Goal: Task Accomplishment & Management: Complete application form

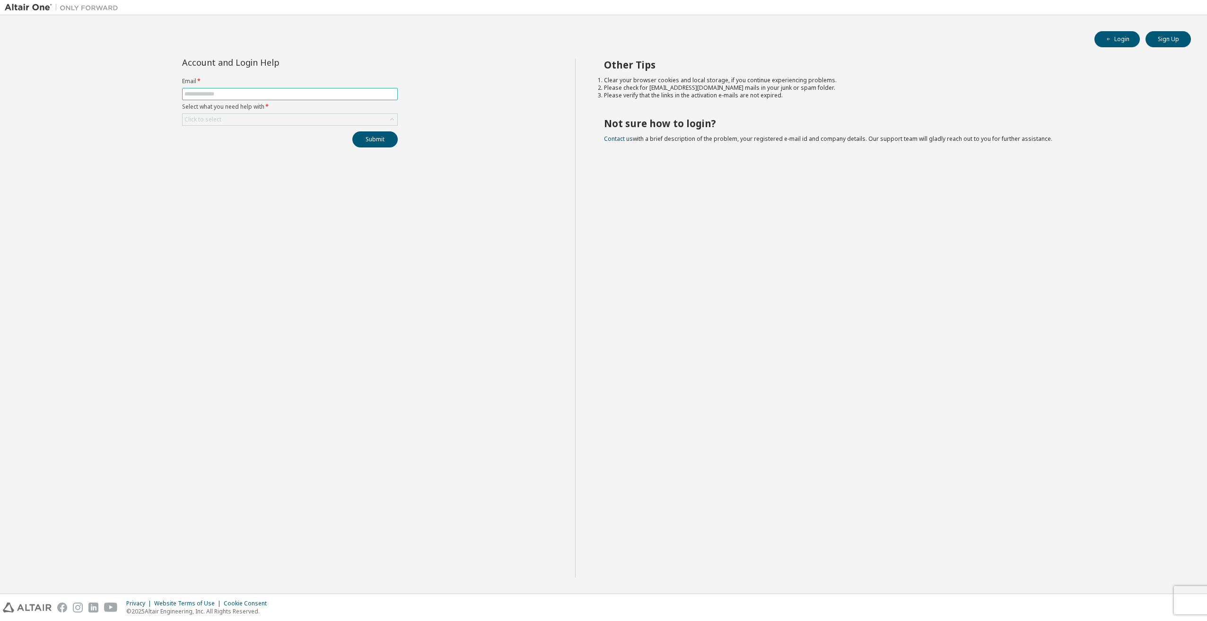
click at [273, 94] on input "text" at bounding box center [289, 94] width 211 height 8
type input "**********"
click at [367, 138] on button "Submit" at bounding box center [374, 139] width 45 height 16
click at [332, 141] on div "Click to select" at bounding box center [290, 142] width 215 height 11
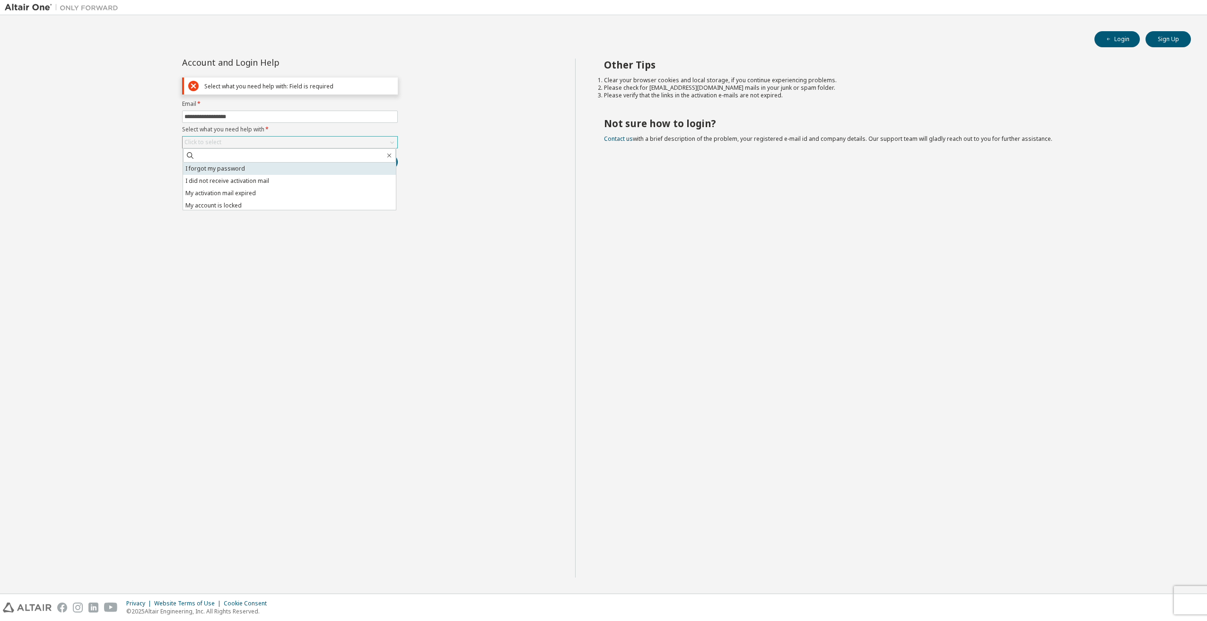
click at [251, 169] on li "I forgot my password" at bounding box center [289, 169] width 213 height 12
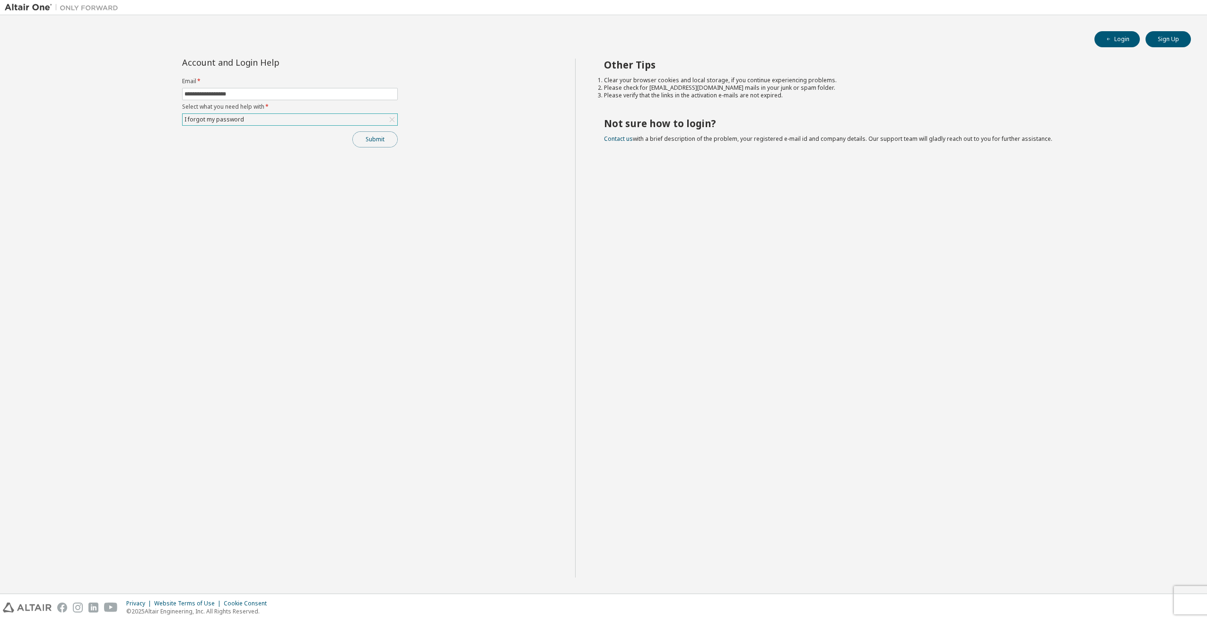
click at [367, 137] on button "Submit" at bounding box center [374, 139] width 45 height 16
click at [378, 140] on button "Submit" at bounding box center [374, 139] width 45 height 16
click at [1185, 574] on icon "button" at bounding box center [1187, 574] width 6 height 6
click at [1186, 602] on icon "button" at bounding box center [1187, 602] width 6 height 6
click at [374, 140] on button "Submit" at bounding box center [374, 139] width 45 height 16
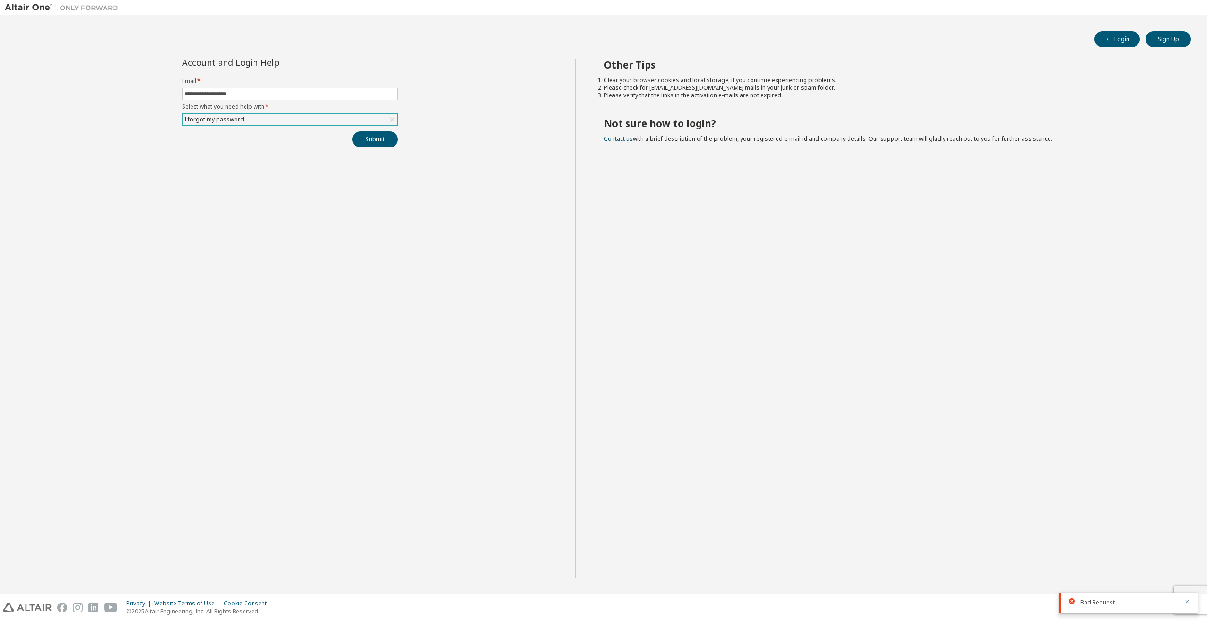
click at [1187, 602] on icon "button" at bounding box center [1187, 602] width 6 height 6
click at [1161, 39] on button "Sign Up" at bounding box center [1167, 39] width 45 height 16
